Goal: Transaction & Acquisition: Purchase product/service

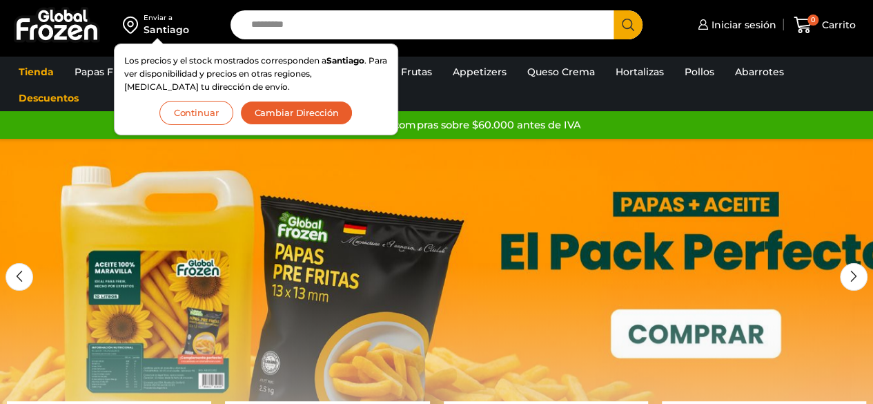
click at [193, 113] on button "Continuar" at bounding box center [196, 113] width 74 height 24
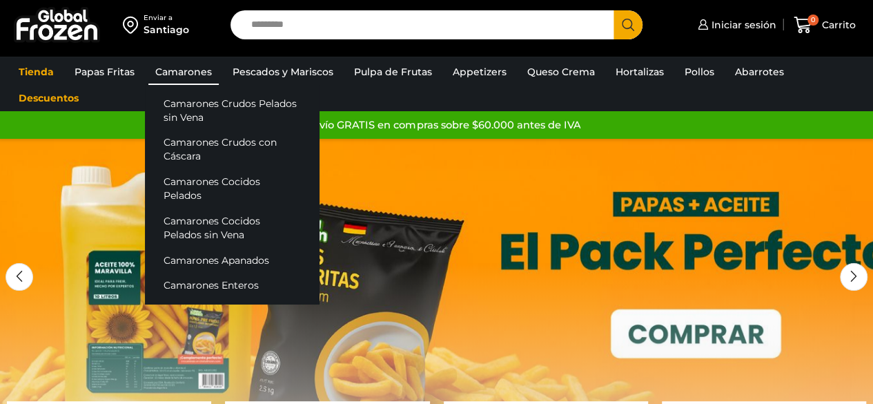
click at [177, 72] on link "Camarones" at bounding box center [183, 72] width 70 height 26
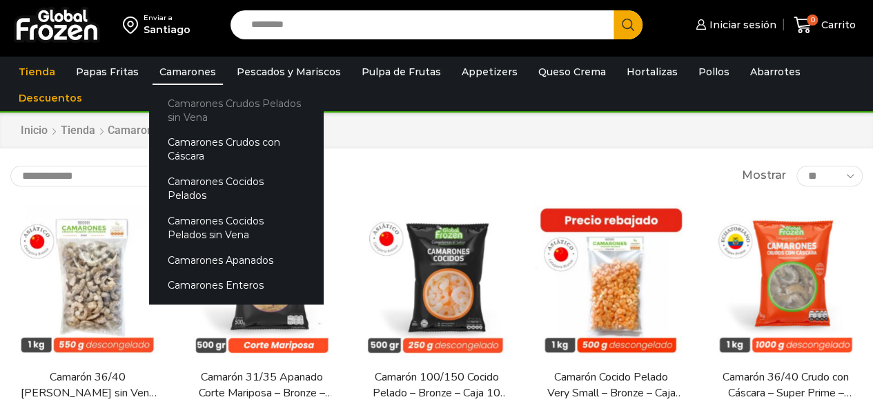
click at [186, 101] on link "Camarones Crudos Pelados sin Vena" at bounding box center [236, 109] width 174 height 39
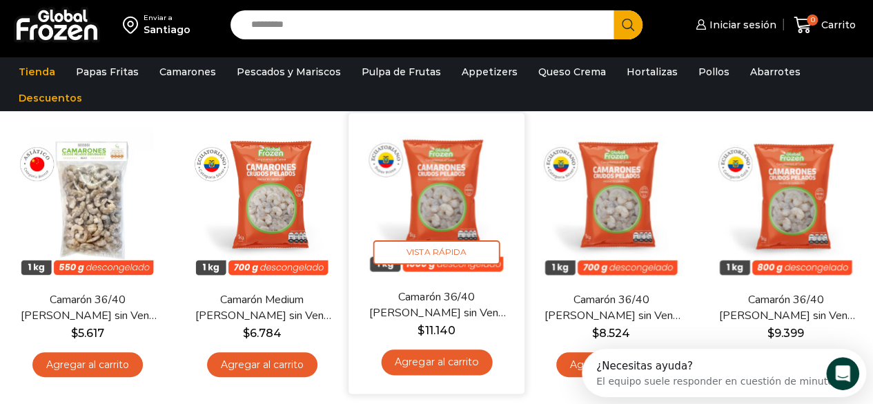
click at [429, 305] on link "Camarón 36/40 [PERSON_NAME] sin Vena – Super Prime – Caja 10 kg" at bounding box center [436, 305] width 139 height 32
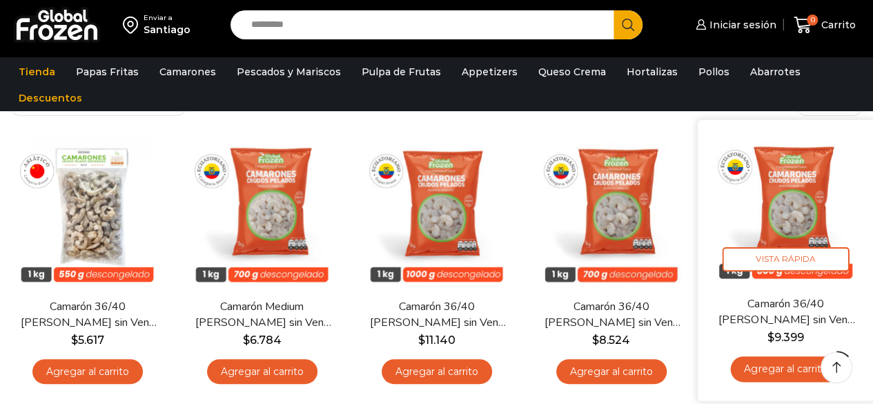
scroll to position [110, 0]
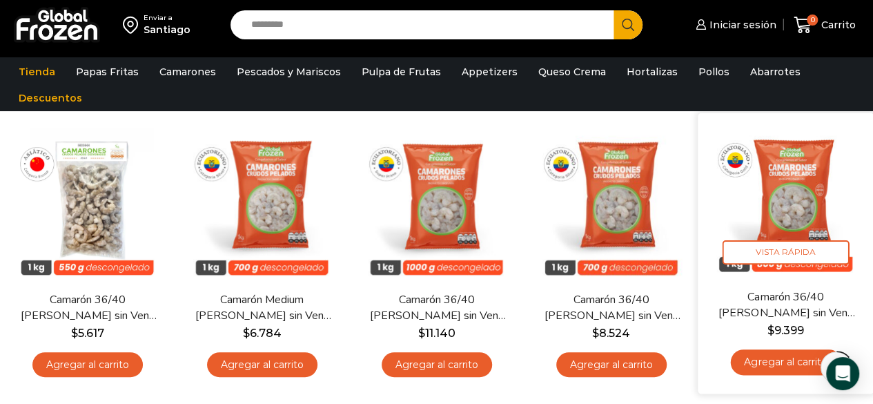
click at [790, 298] on link "Camarón 36/40 [PERSON_NAME] sin Vena – Gold – Caja 10 kg" at bounding box center [785, 305] width 139 height 32
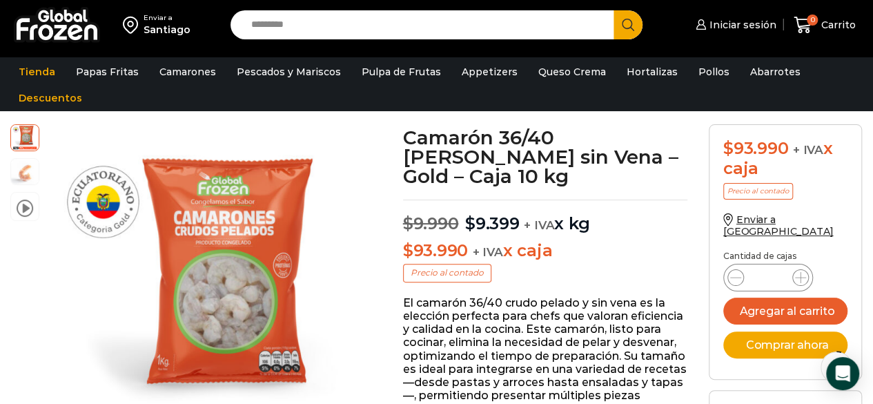
scroll to position [97, 0]
